Goal: Check status: Check status

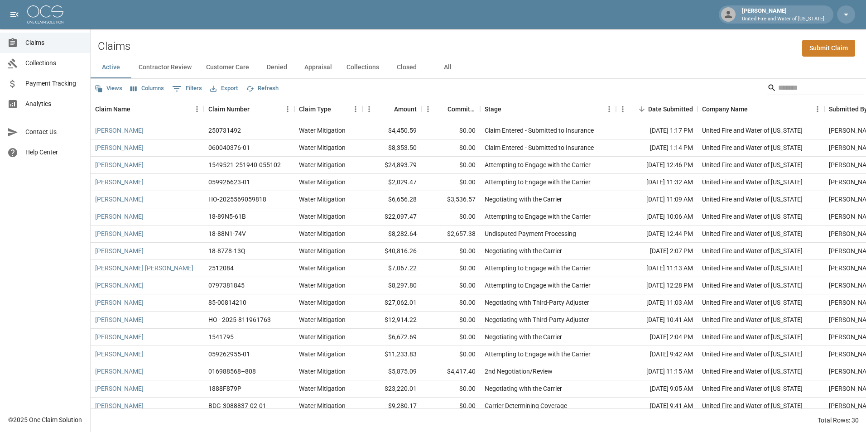
click at [447, 66] on button "All" at bounding box center [447, 68] width 41 height 22
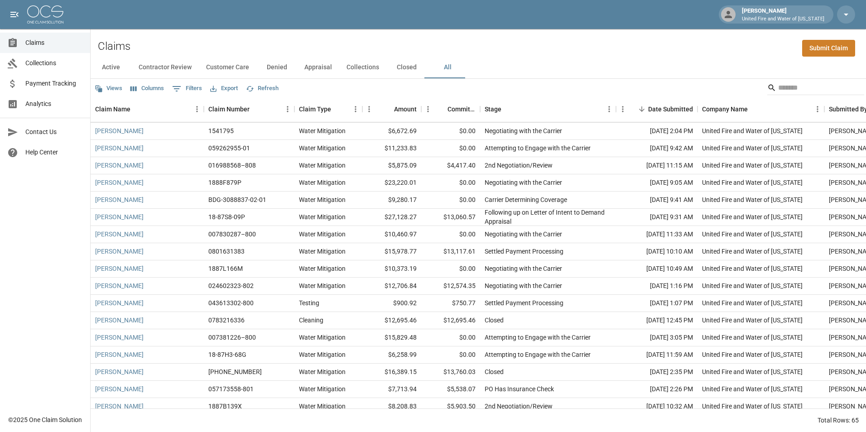
scroll to position [226, 0]
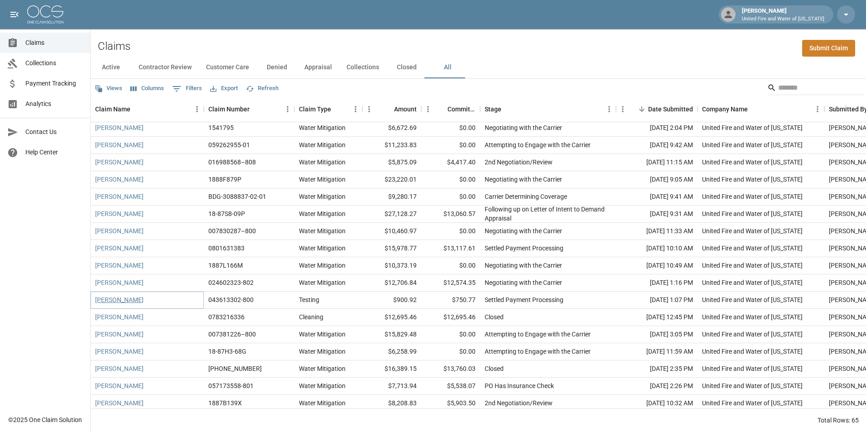
click at [112, 296] on link "[PERSON_NAME]" at bounding box center [119, 299] width 48 height 9
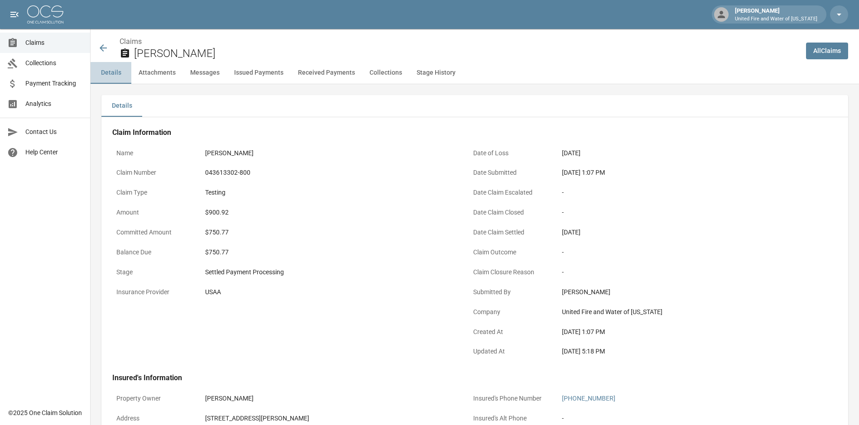
click at [107, 68] on button "Details" at bounding box center [111, 73] width 41 height 22
click at [106, 45] on icon at bounding box center [103, 48] width 11 height 11
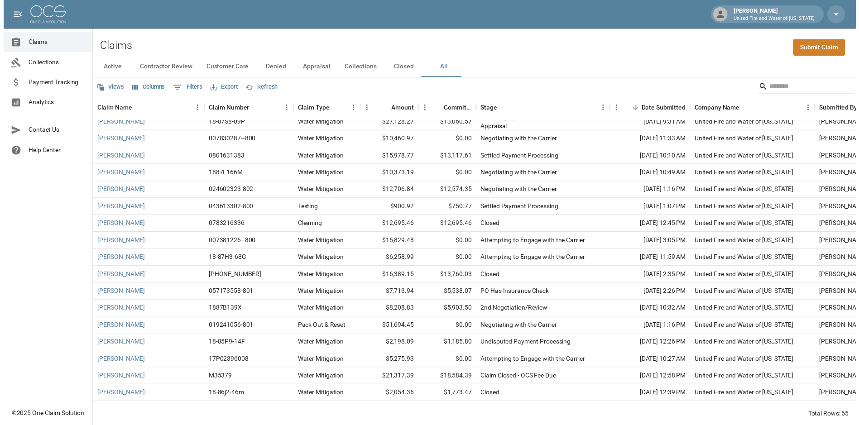
scroll to position [362, 0]
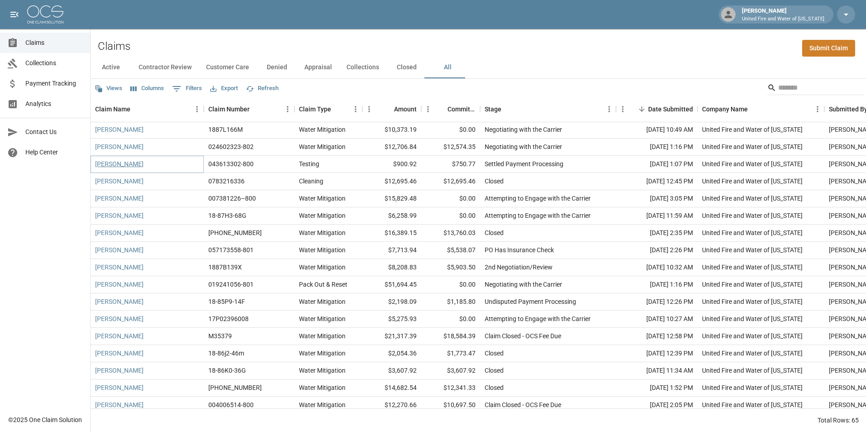
click at [130, 163] on link "[PERSON_NAME]" at bounding box center [119, 163] width 48 height 9
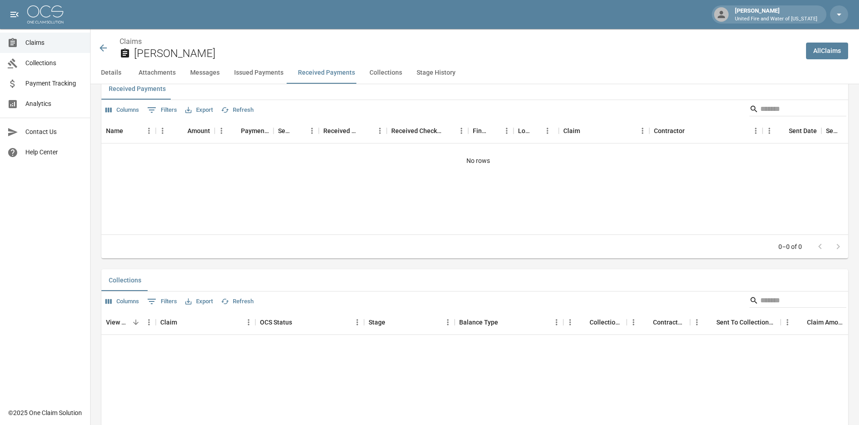
scroll to position [974, 0]
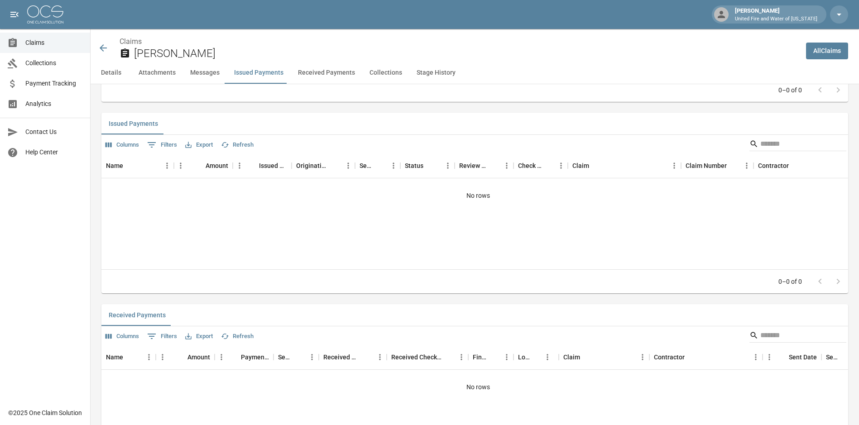
click at [106, 48] on icon at bounding box center [103, 47] width 7 height 7
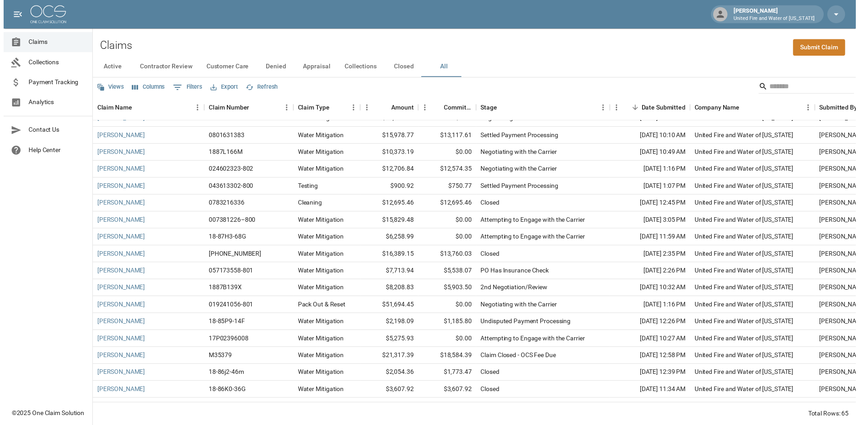
scroll to position [362, 0]
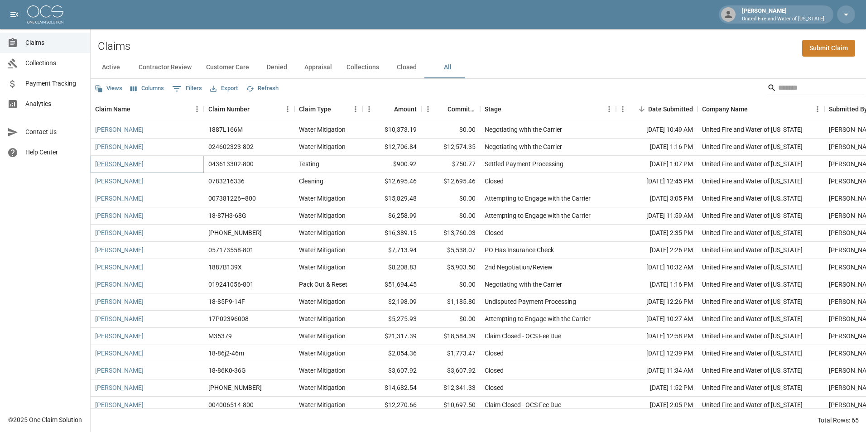
click at [113, 164] on link "[PERSON_NAME]" at bounding box center [119, 163] width 48 height 9
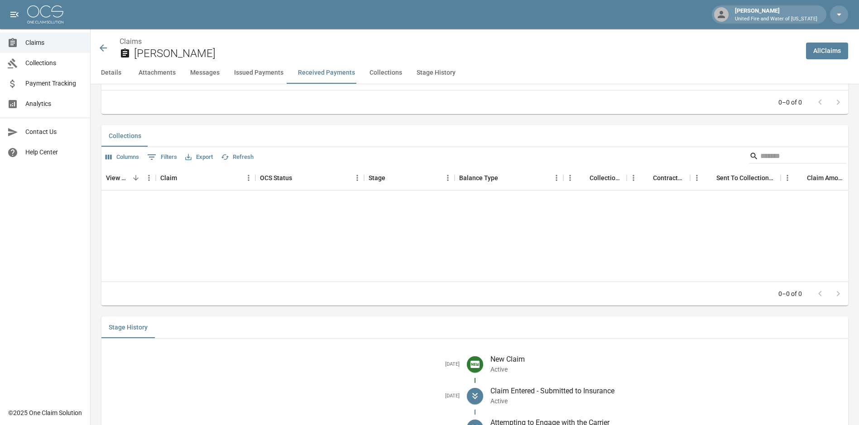
scroll to position [1200, 0]
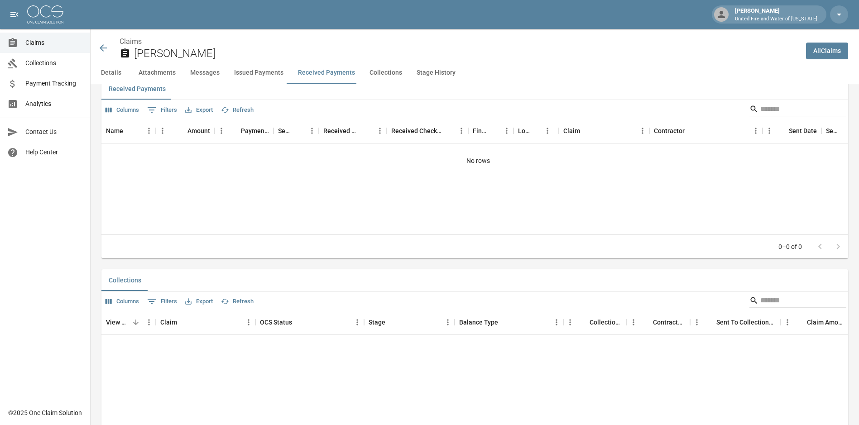
click at [101, 48] on icon at bounding box center [103, 47] width 7 height 7
